Goal: Information Seeking & Learning: Learn about a topic

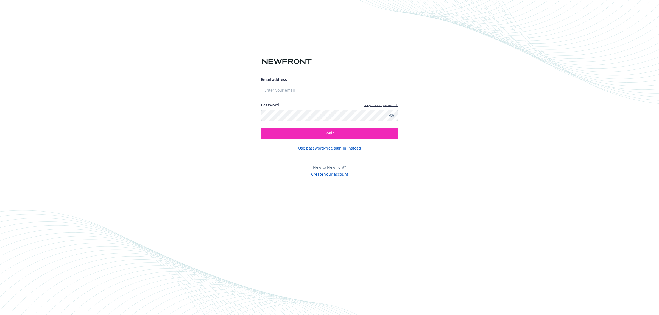
click at [302, 87] on input "Email address" at bounding box center [329, 90] width 137 height 11
click at [193, 109] on div "Email address Password Forgot your password? Login Use password-free sign in in…" at bounding box center [329, 157] width 659 height 315
click at [307, 92] on input "Email address" at bounding box center [329, 90] width 137 height 11
type input "[EMAIL_ADDRESS][DOMAIN_NAME]"
click at [309, 132] on button "Login" at bounding box center [329, 133] width 137 height 11
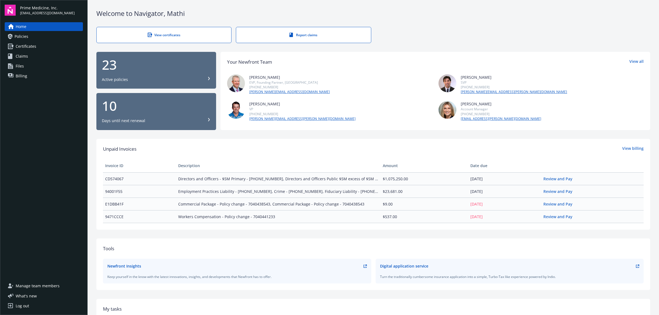
click at [18, 37] on span "Policies" at bounding box center [22, 36] width 14 height 9
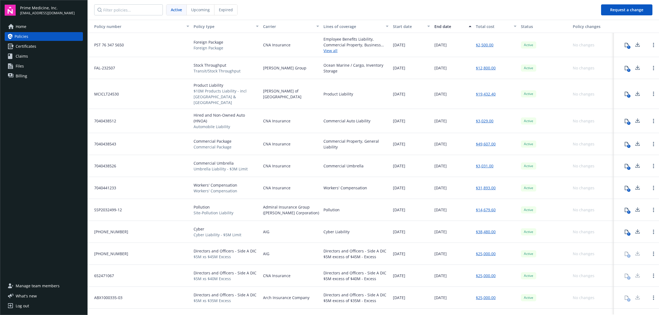
click at [334, 49] on link "View all" at bounding box center [355, 51] width 65 height 6
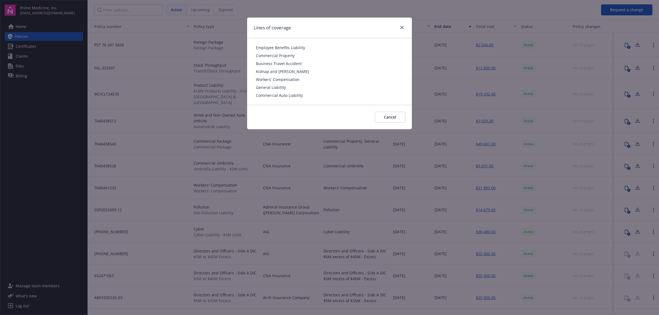
click at [398, 29] on div at bounding box center [400, 27] width 9 height 7
click at [400, 28] on icon "close" at bounding box center [401, 27] width 3 height 3
